Goal: Communication & Community: Answer question/provide support

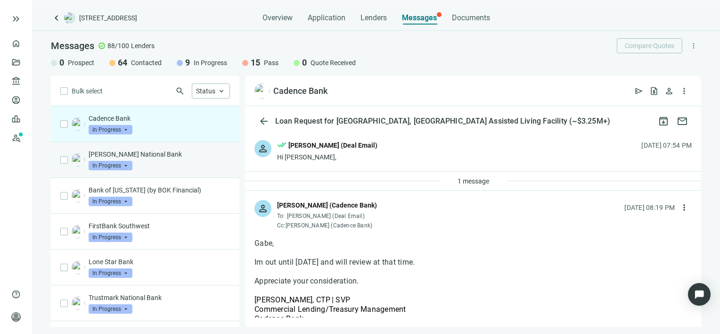
click at [132, 156] on p "[PERSON_NAME] National Bank" at bounding box center [159, 153] width 141 height 9
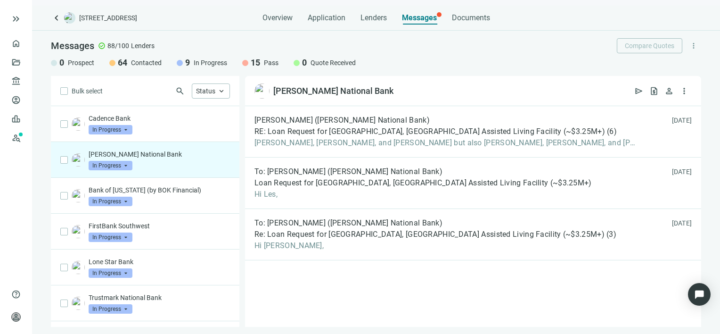
click at [127, 166] on span "In Progress" at bounding box center [111, 165] width 44 height 9
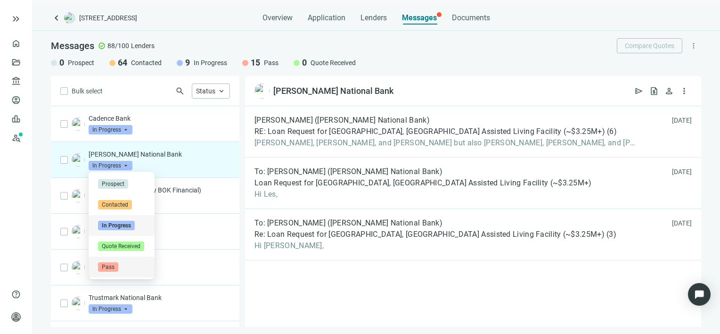
click at [115, 267] on span "Pass" at bounding box center [108, 266] width 20 height 9
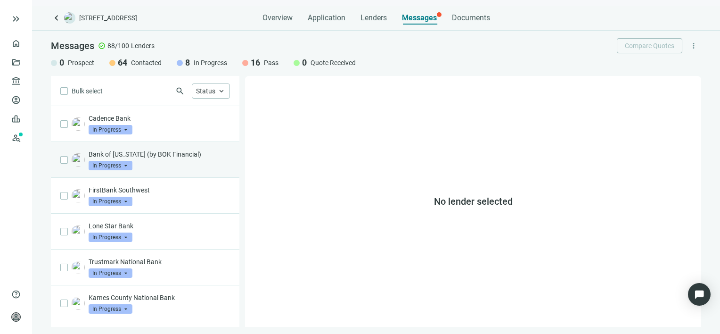
click at [143, 155] on p "Bank of [US_STATE] (by BOK Financial)" at bounding box center [159, 153] width 141 height 9
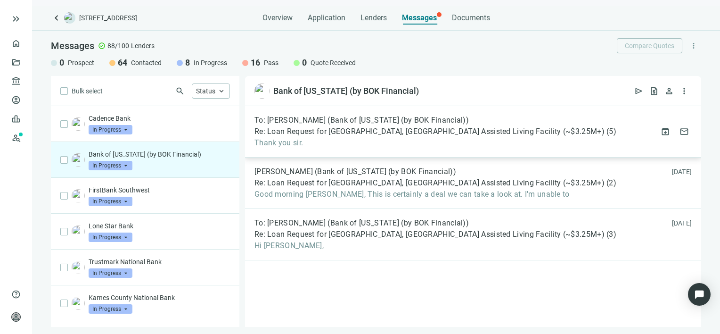
click at [331, 132] on span "Re: Loan Request for [GEOGRAPHIC_DATA], [GEOGRAPHIC_DATA] Assisted Living Facil…" at bounding box center [430, 131] width 350 height 9
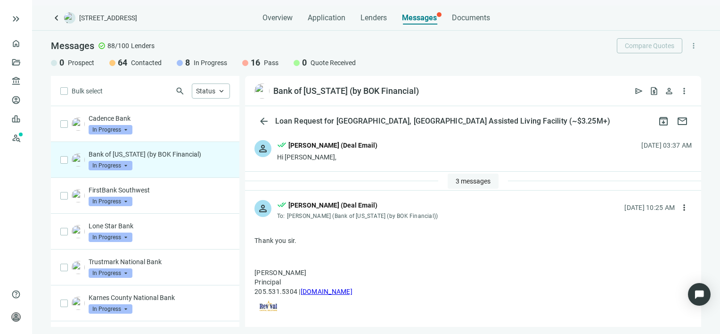
click at [473, 182] on span "3 messages" at bounding box center [473, 181] width 35 height 8
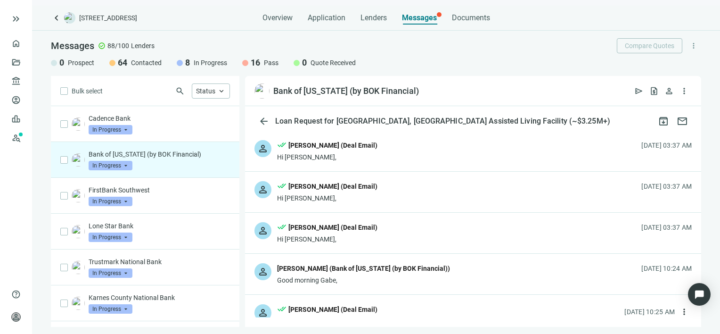
click at [374, 277] on div "Good morning Gabe," at bounding box center [363, 279] width 173 height 9
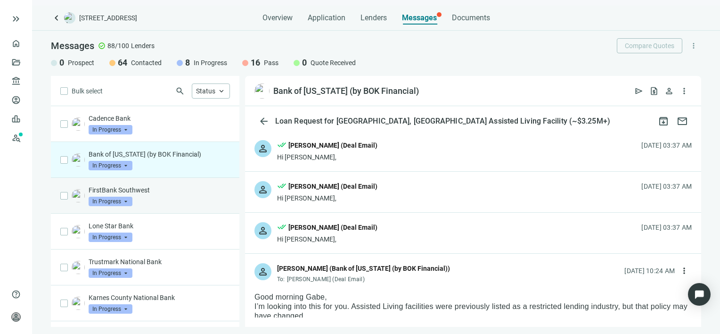
click at [145, 196] on div "FirstBank Southwest In Progress arrow_drop_down" at bounding box center [159, 195] width 141 height 21
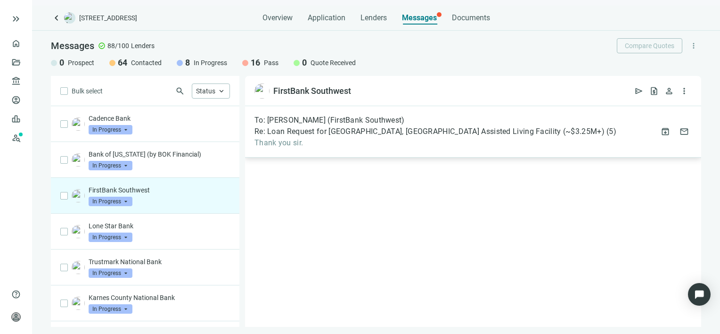
click at [321, 132] on span "Re: Loan Request for [GEOGRAPHIC_DATA], [GEOGRAPHIC_DATA] Assisted Living Facil…" at bounding box center [430, 131] width 350 height 9
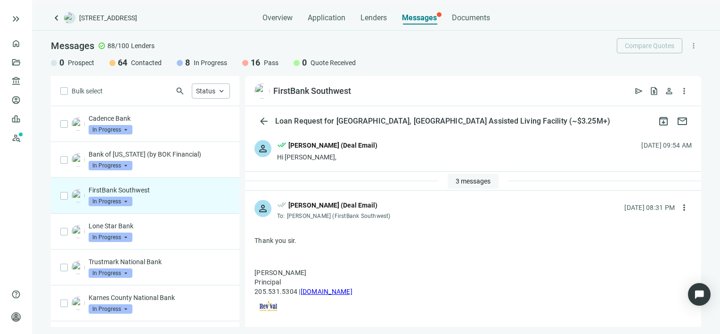
click at [461, 182] on span "3 messages" at bounding box center [473, 181] width 35 height 8
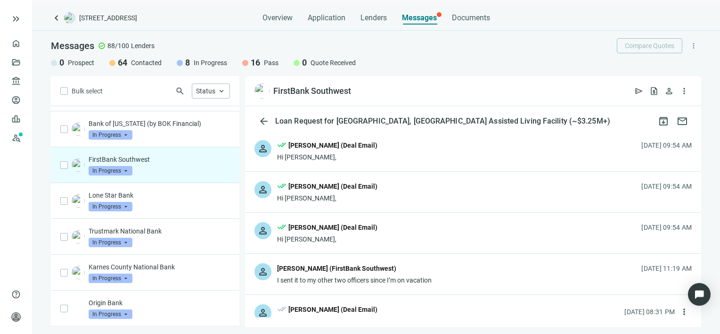
scroll to position [47, 0]
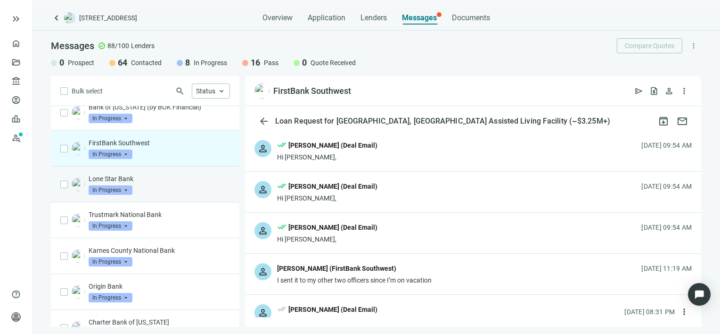
click at [150, 186] on div "Lone Star Bank In Progress arrow_drop_down" at bounding box center [159, 184] width 141 height 21
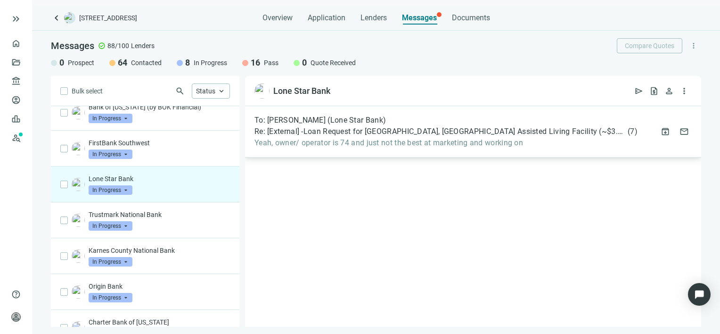
click at [334, 145] on span "Yeah, owner/ operator is 74 and just not the best at marketing and working on" at bounding box center [446, 142] width 383 height 9
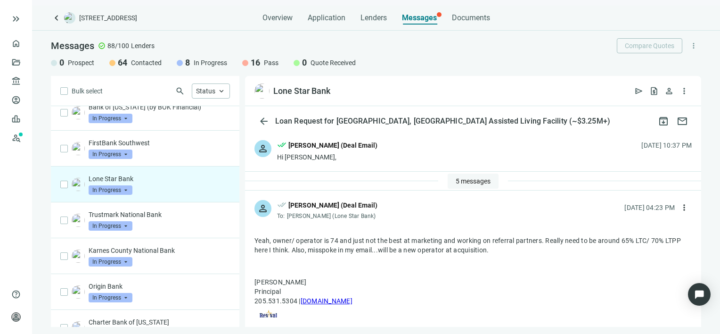
click at [463, 179] on span "5 messages" at bounding box center [473, 181] width 35 height 8
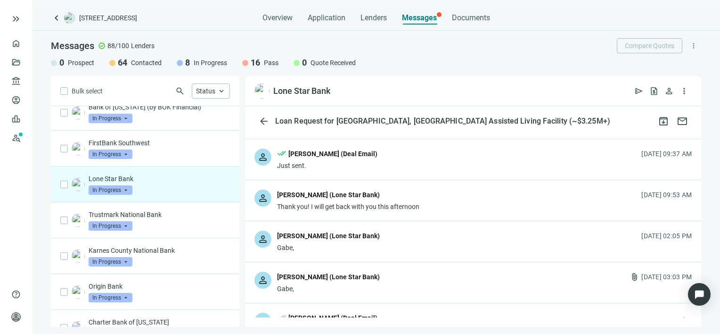
scroll to position [94, 0]
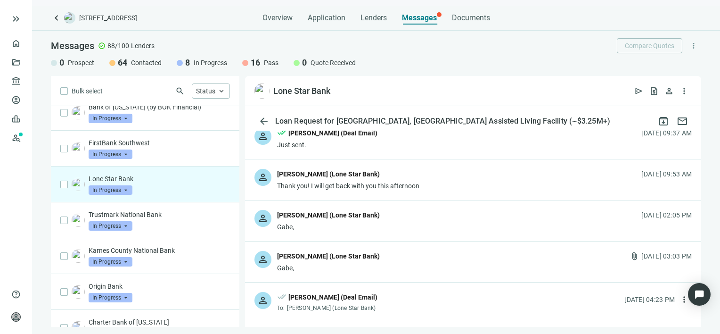
click at [334, 216] on div "[PERSON_NAME] (Lone Star Bank)" at bounding box center [328, 215] width 103 height 10
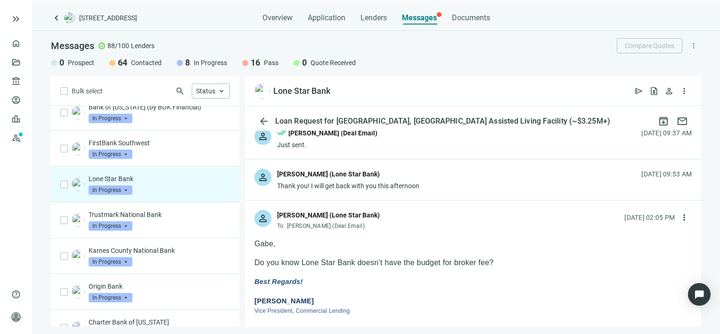
click at [341, 215] on div "[PERSON_NAME] (Lone Star Bank)" at bounding box center [328, 215] width 103 height 10
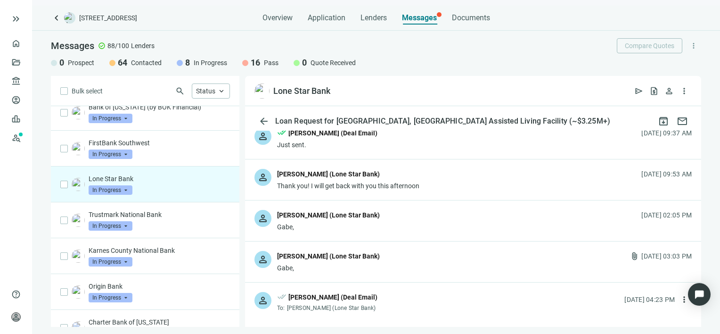
click at [335, 264] on div "Gabe," at bounding box center [328, 267] width 103 height 9
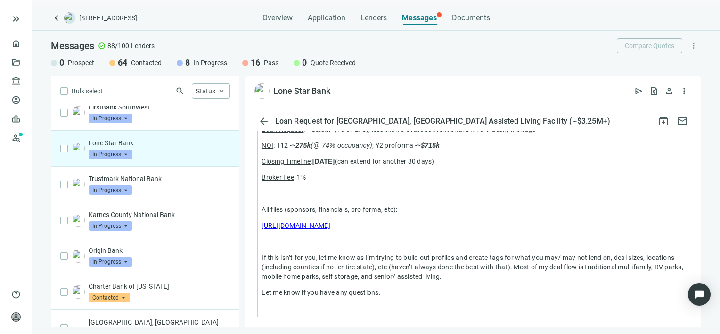
scroll to position [141, 0]
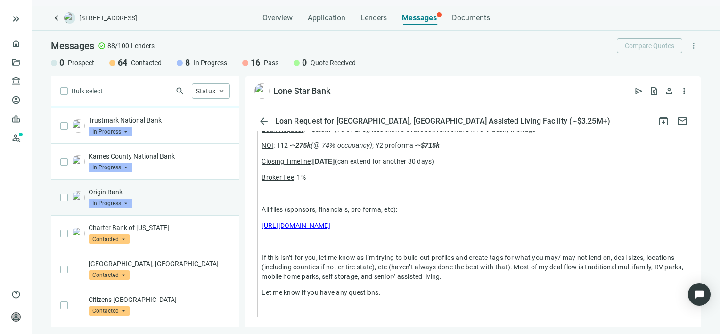
click at [149, 196] on div "Origin Bank In Progress arrow_drop_down" at bounding box center [159, 197] width 141 height 21
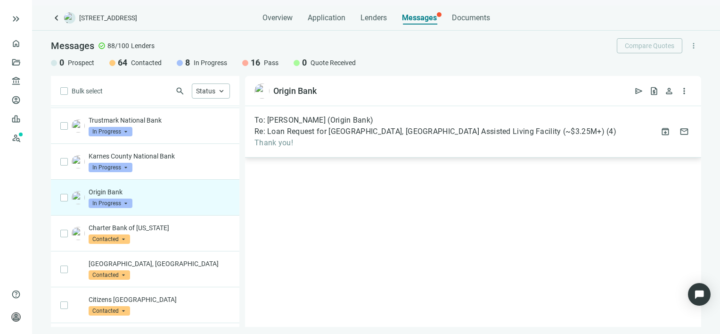
click at [329, 145] on span "Thank you!" at bounding box center [436, 142] width 362 height 9
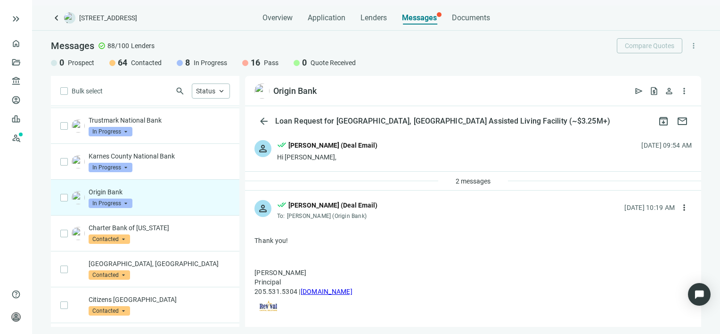
click at [438, 179] on div "2 messages" at bounding box center [473, 181] width 70 height 15
click at [482, 182] on span "2 messages" at bounding box center [473, 181] width 35 height 8
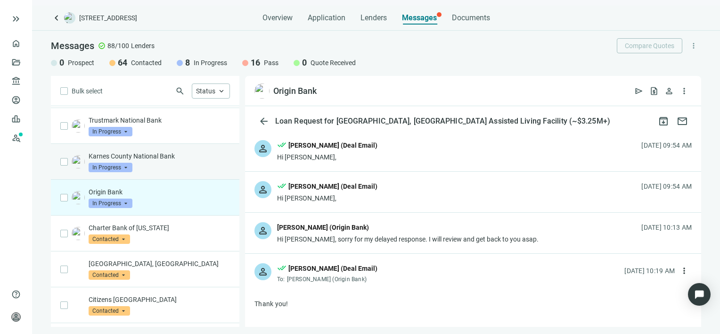
click at [151, 157] on p "Karnes County National Bank" at bounding box center [159, 155] width 141 height 9
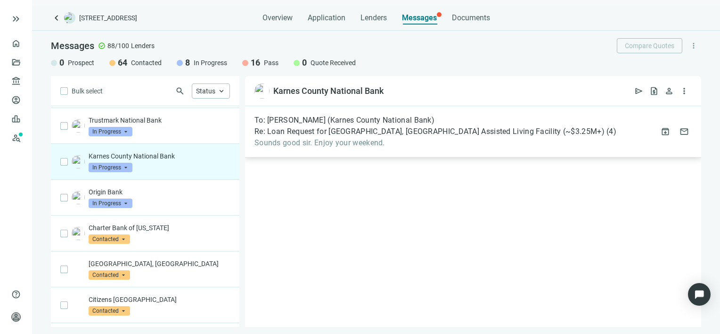
click at [394, 147] on span "Sounds good sir. Enjoy your weekend." at bounding box center [436, 142] width 362 height 9
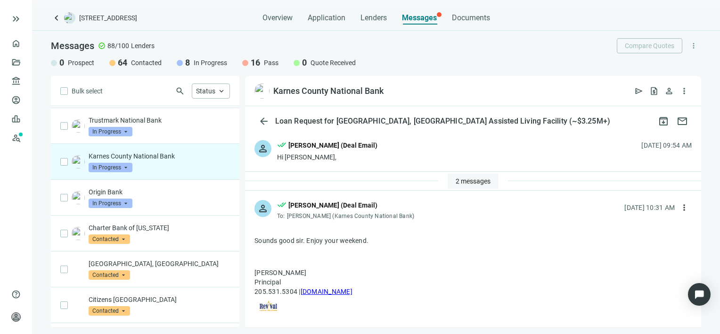
click at [475, 181] on span "2 messages" at bounding box center [473, 181] width 35 height 8
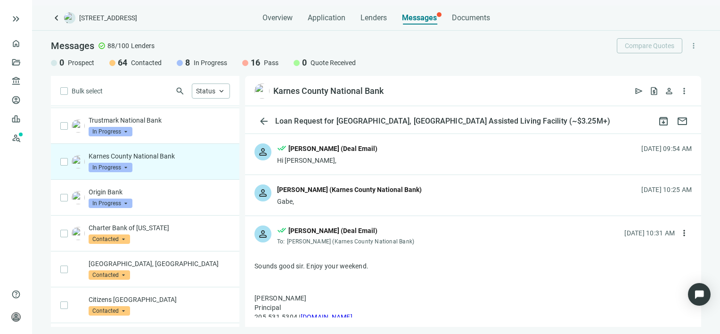
scroll to position [94, 0]
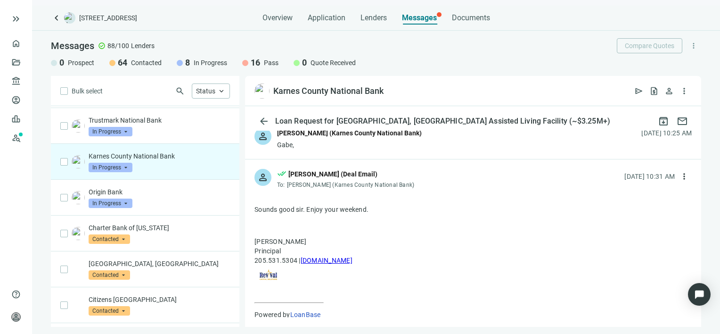
click at [351, 138] on div "[PERSON_NAME] (Karnes County National Bank)" at bounding box center [349, 133] width 145 height 10
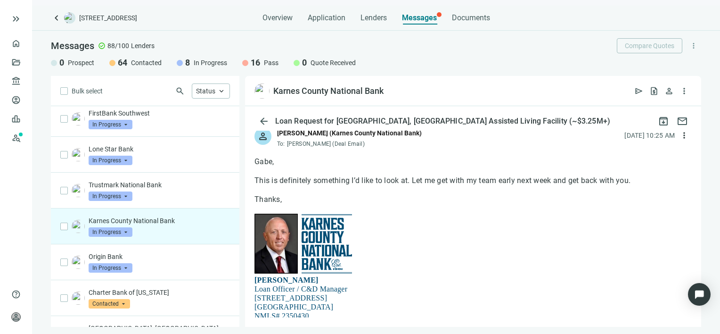
scroll to position [0, 0]
